Goal: Information Seeking & Learning: Learn about a topic

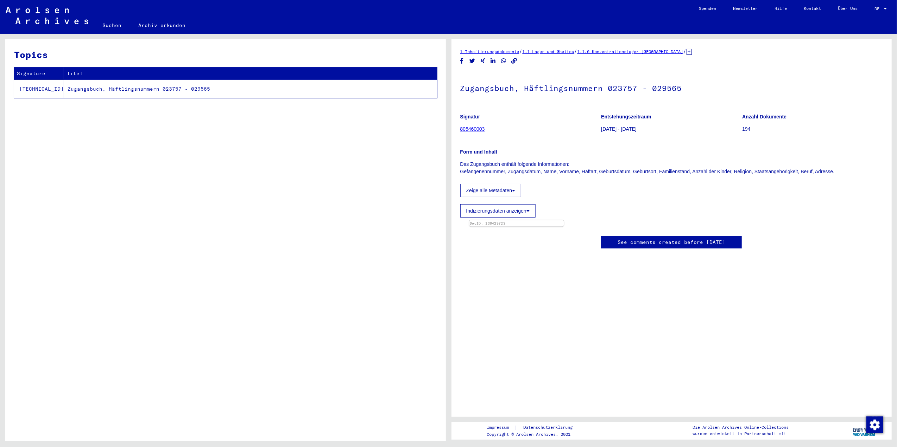
scroll to position [94, 0]
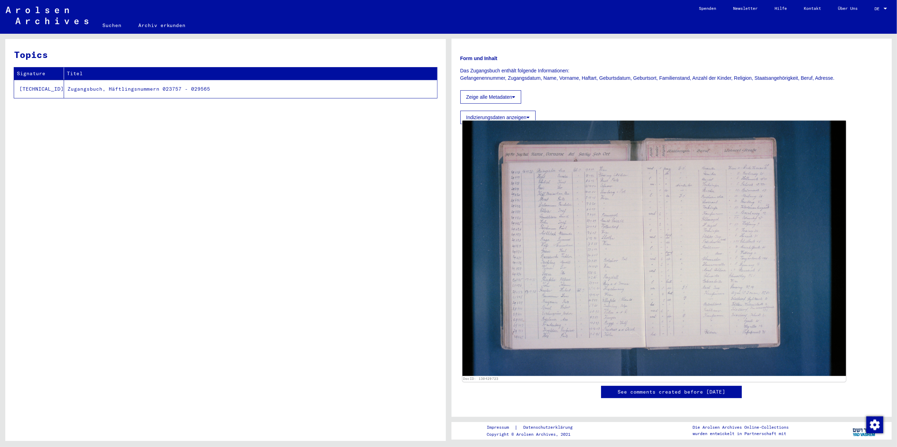
click at [558, 293] on img at bounding box center [653, 248] width 383 height 255
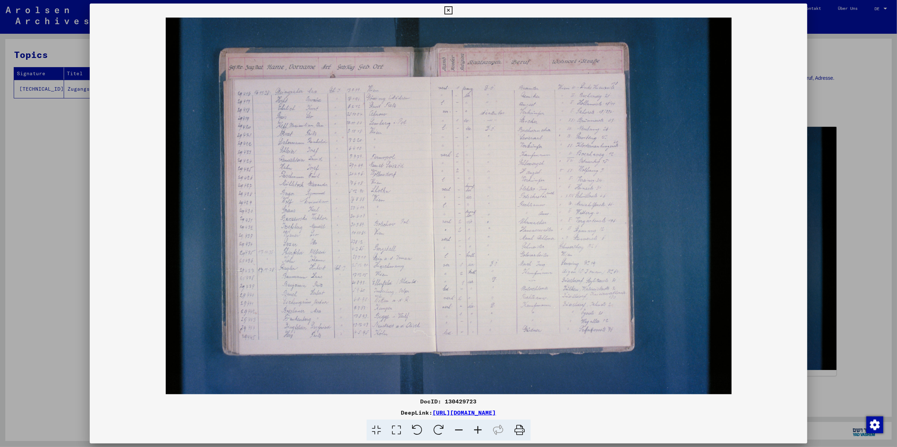
click at [480, 427] on icon at bounding box center [478, 430] width 19 height 21
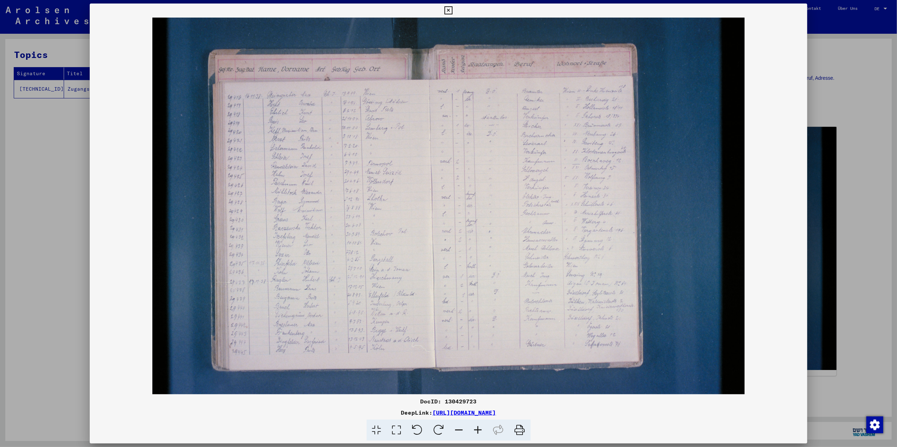
click at [477, 425] on icon at bounding box center [478, 430] width 19 height 21
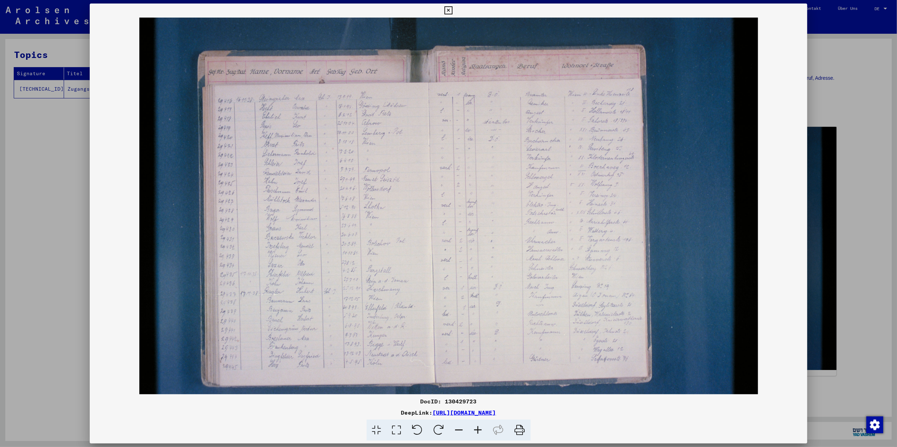
click at [477, 425] on icon at bounding box center [478, 430] width 19 height 21
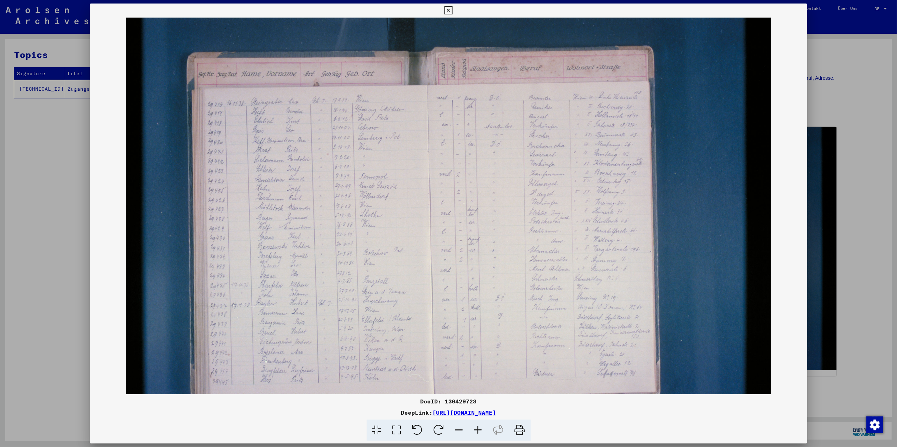
click at [476, 425] on icon at bounding box center [478, 430] width 19 height 21
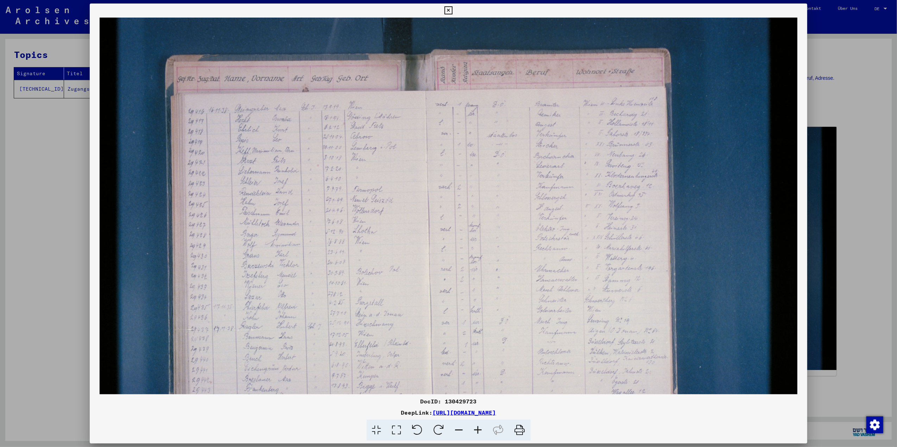
click at [476, 424] on icon at bounding box center [478, 430] width 19 height 21
click at [476, 423] on icon at bounding box center [478, 430] width 19 height 21
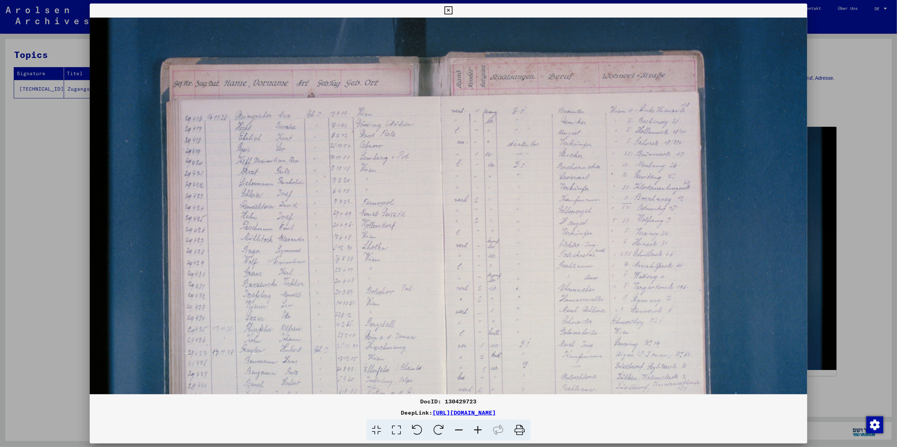
click at [476, 422] on icon at bounding box center [478, 430] width 19 height 21
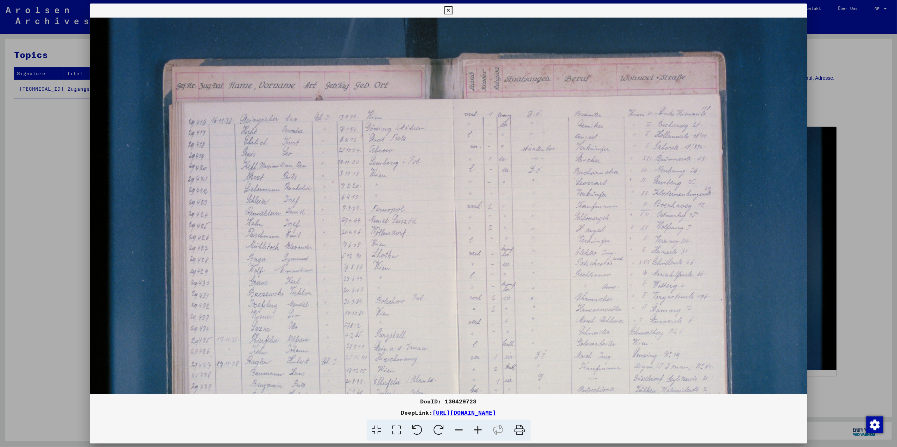
click at [476, 422] on icon at bounding box center [478, 430] width 19 height 21
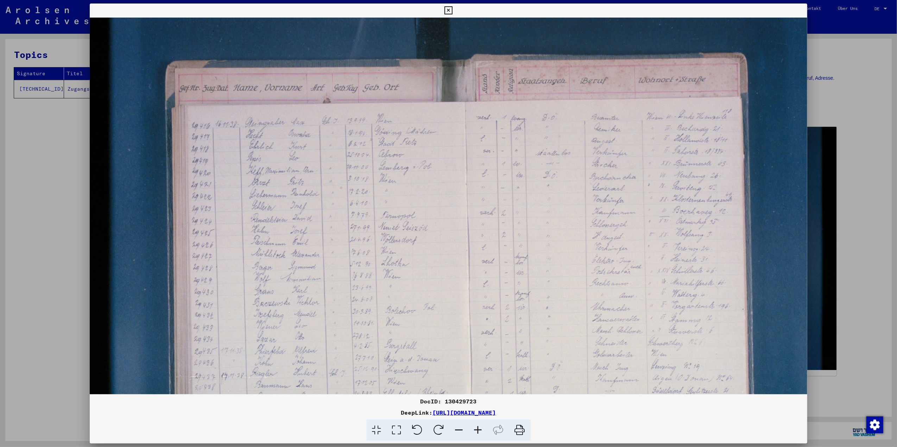
click at [476, 422] on icon at bounding box center [478, 430] width 19 height 21
click at [476, 421] on icon at bounding box center [478, 430] width 19 height 21
drag, startPoint x: 360, startPoint y: 341, endPoint x: 369, endPoint y: 324, distance: 19.0
click at [367, 330] on img at bounding box center [491, 285] width 803 height 535
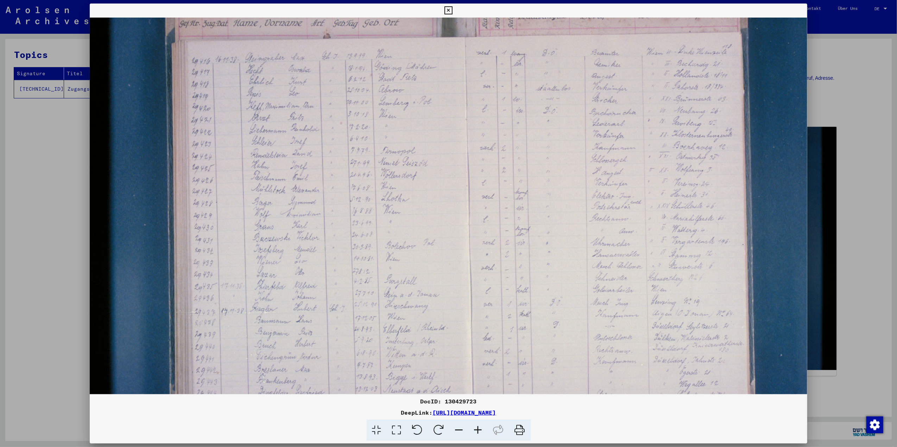
scroll to position [68, 0]
drag, startPoint x: 369, startPoint y: 324, endPoint x: 386, endPoint y: 272, distance: 55.2
click at [386, 272] on img at bounding box center [491, 217] width 803 height 535
